Goal: Information Seeking & Learning: Learn about a topic

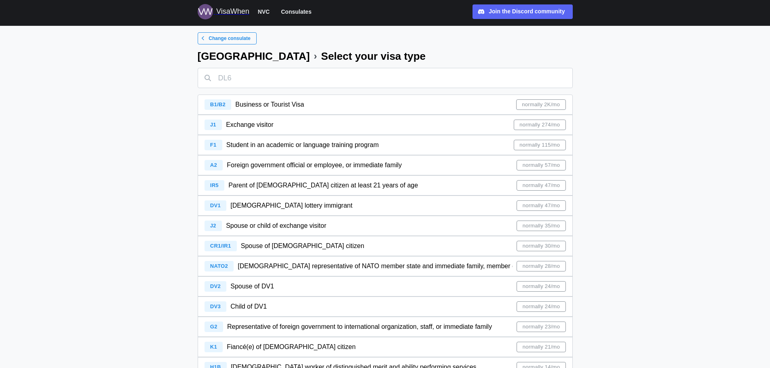
click at [320, 123] on div "J1 Exchange visitor normally 274/mo" at bounding box center [385, 124] width 361 height 19
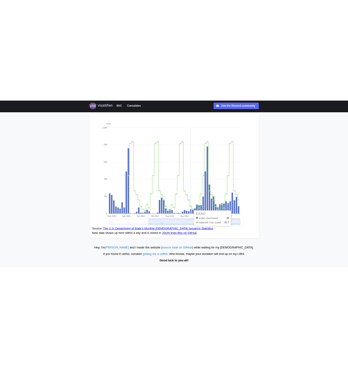
scroll to position [54, 0]
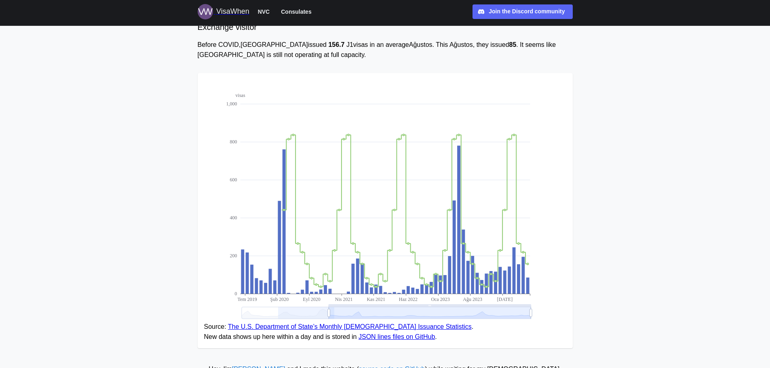
drag, startPoint x: 334, startPoint y: 312, endPoint x: 278, endPoint y: 312, distance: 56.2
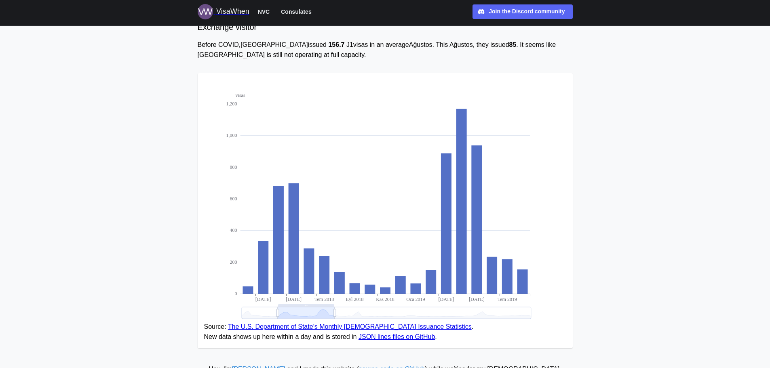
drag, startPoint x: 278, startPoint y: 312, endPoint x: 177, endPoint y: 298, distance: 102.0
click at [177, 298] on main "Change consulate Change visa class Ankara ’s J1 visa issuance rate Exchange vis…" at bounding box center [385, 179] width 770 height 467
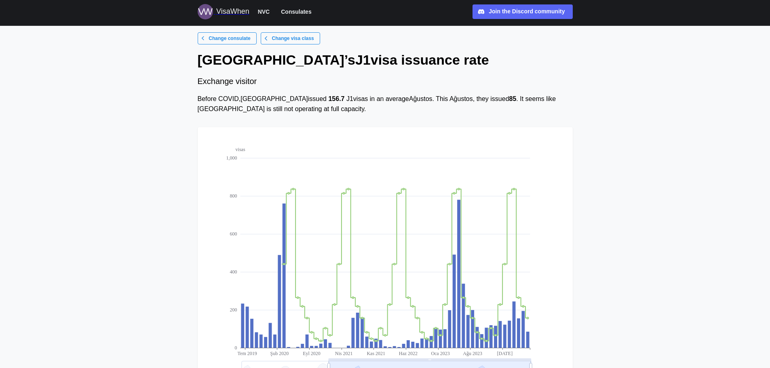
click at [273, 39] on span "Change visa class" at bounding box center [293, 38] width 42 height 11
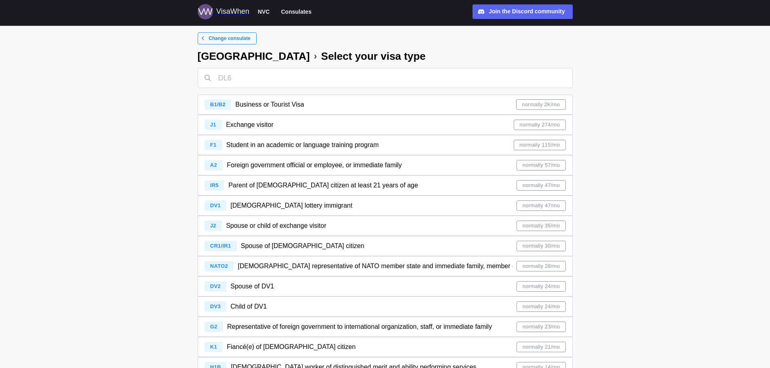
click at [348, 100] on div "B1/B2 Business or Tourist Visa normally 2K/mo" at bounding box center [385, 104] width 361 height 19
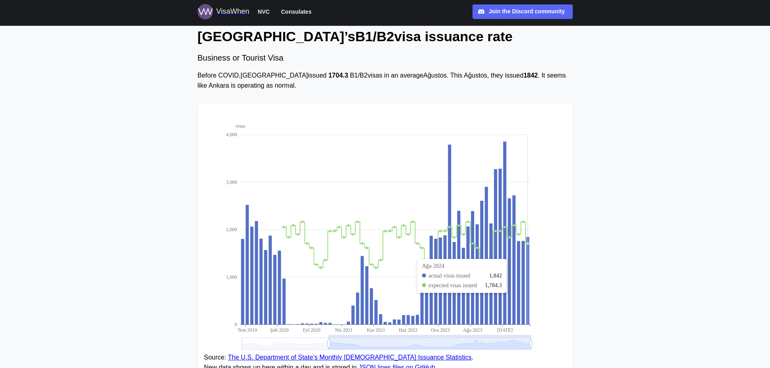
scroll to position [24, 0]
click at [348, 274] on icon at bounding box center [527, 279] width 3 height 87
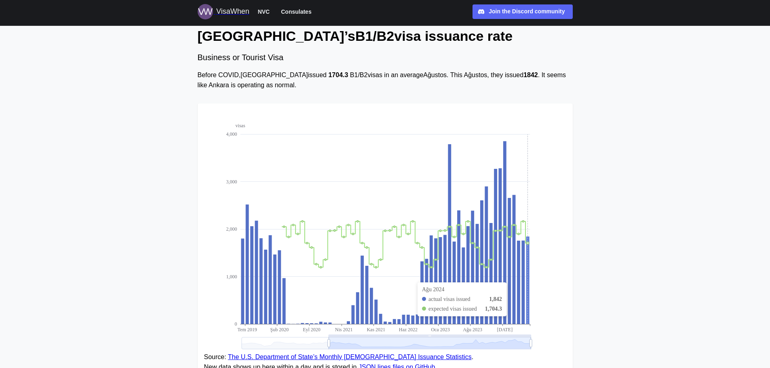
scroll to position [99, 0]
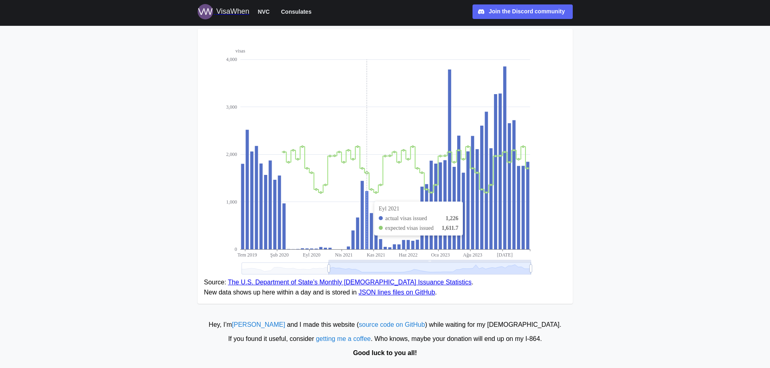
click at [348, 194] on icon at bounding box center [366, 220] width 3 height 58
click at [348, 195] on icon at bounding box center [463, 211] width 3 height 77
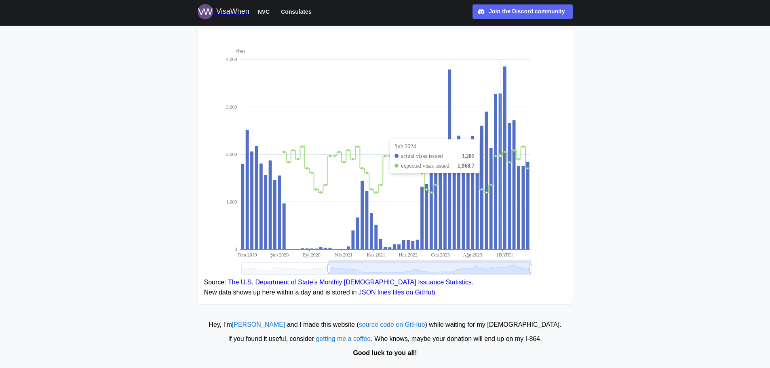
scroll to position [0, 0]
